Goal: Check status: Check status

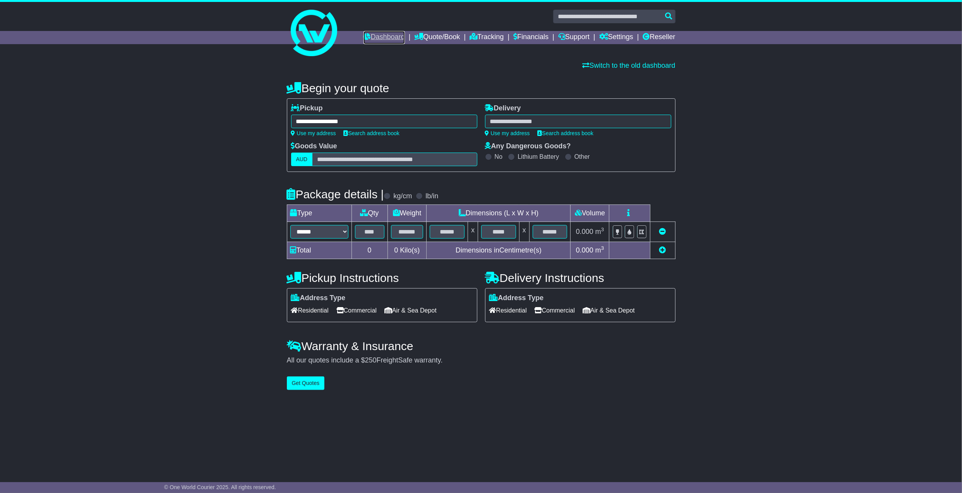
click at [377, 34] on link "Dashboard" at bounding box center [383, 37] width 41 height 13
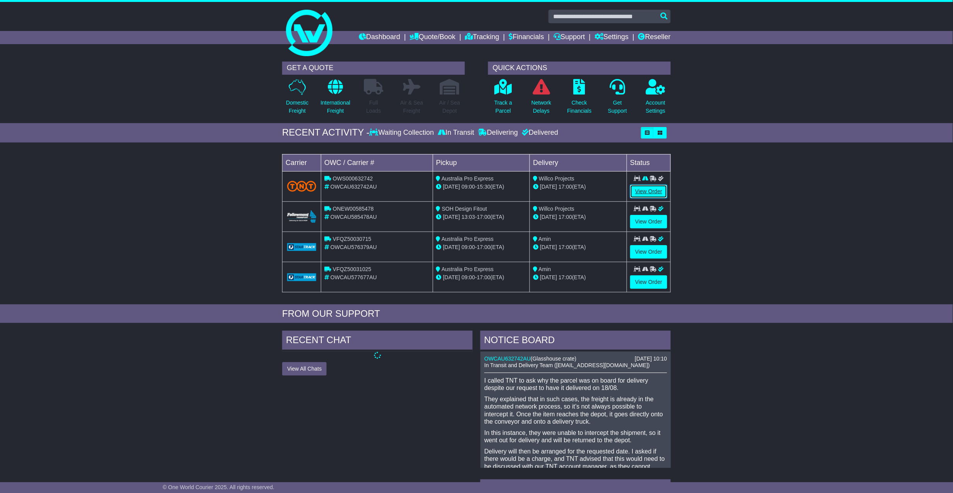
click at [641, 191] on link "View Order" at bounding box center [648, 192] width 37 height 14
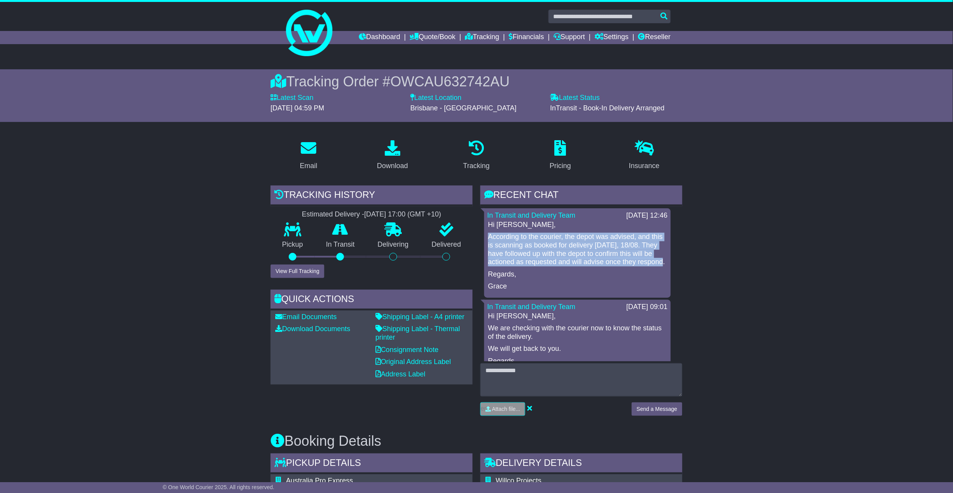
drag, startPoint x: 517, startPoint y: 269, endPoint x: 484, endPoint y: 238, distance: 45.5
copy p "According to the courier, the depot was advised, and this is scanning as booked…"
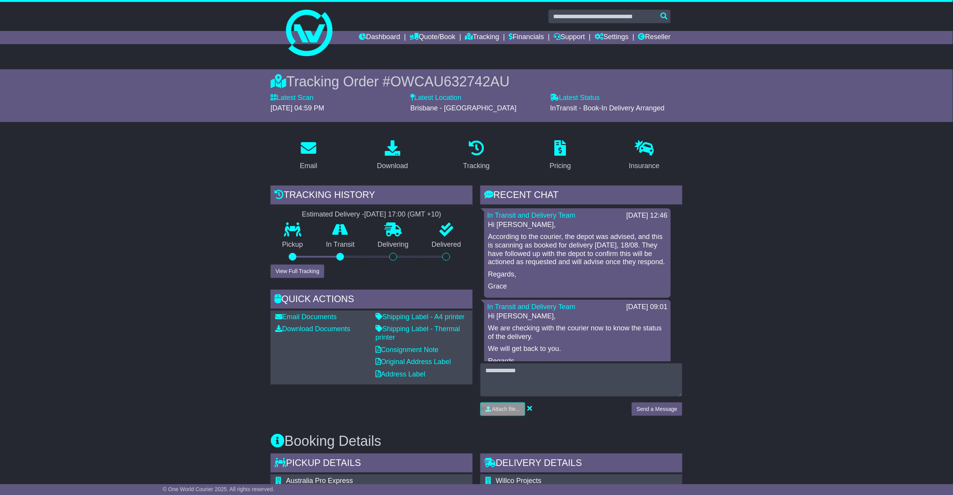
click at [390, 236] on div "Delivering" at bounding box center [393, 244] width 54 height 42
click at [395, 234] on icon at bounding box center [392, 230] width 17 height 14
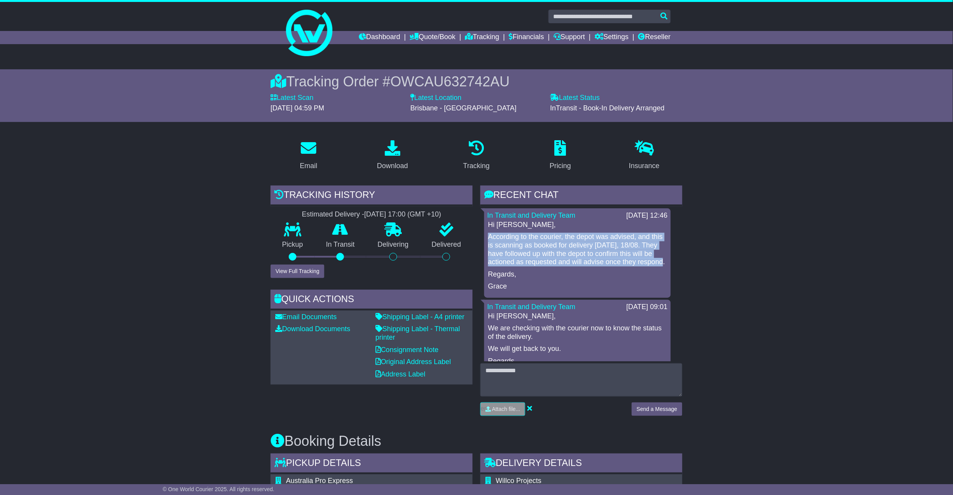
drag, startPoint x: 519, startPoint y: 268, endPoint x: 489, endPoint y: 235, distance: 43.8
click at [489, 235] on p "According to the courier, the depot was advised, and this is scanning as booked…" at bounding box center [577, 249] width 179 height 33
copy p "According to the courier, the depot was advised, and this is scanning as booked…"
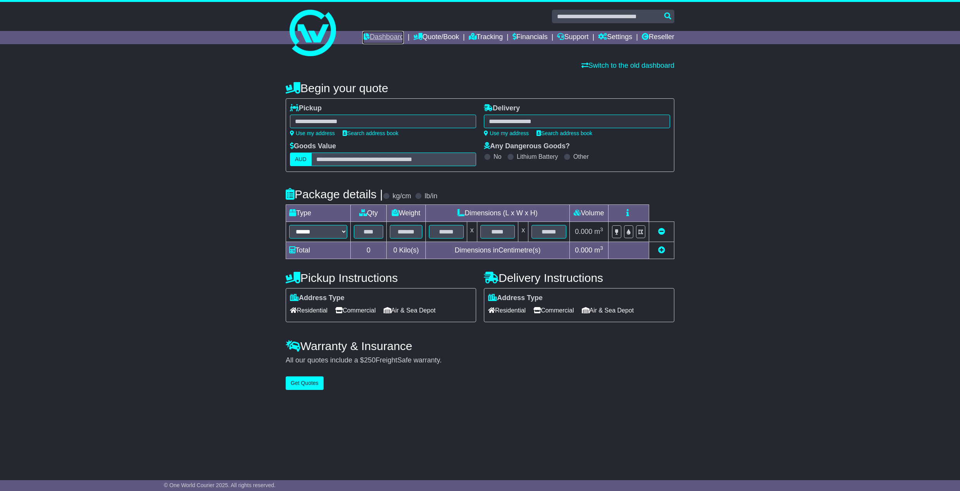
click at [367, 33] on link "Dashboard" at bounding box center [382, 37] width 41 height 13
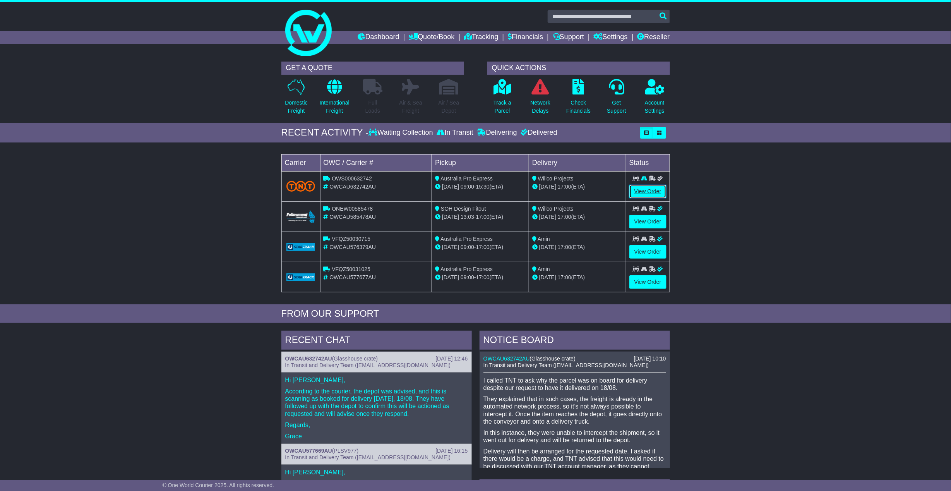
click at [654, 188] on link "View Order" at bounding box center [647, 192] width 37 height 14
